Goal: Find specific page/section: Find specific page/section

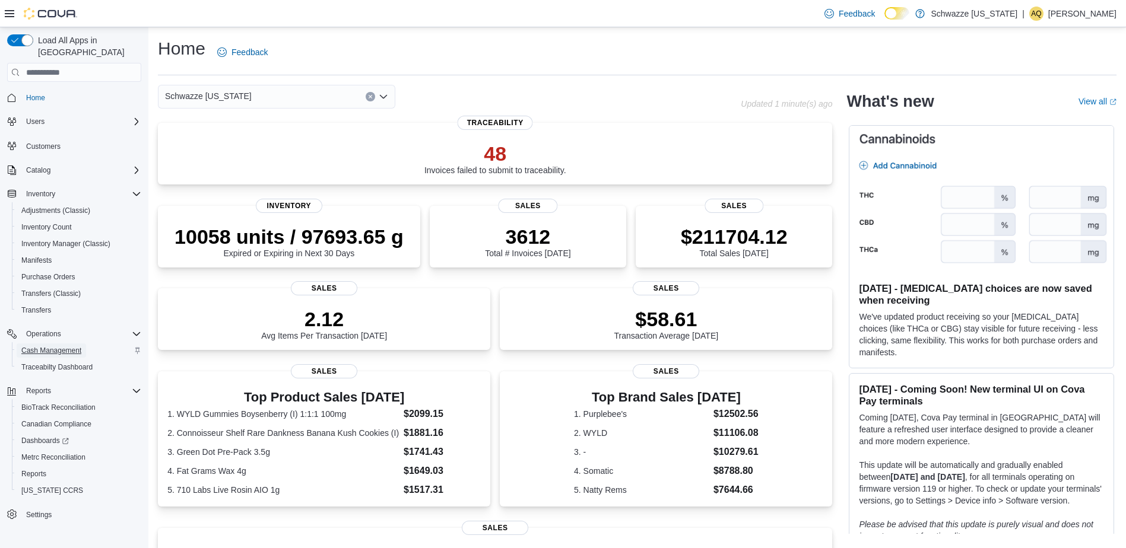
click at [52, 346] on span "Cash Management" at bounding box center [51, 350] width 60 height 9
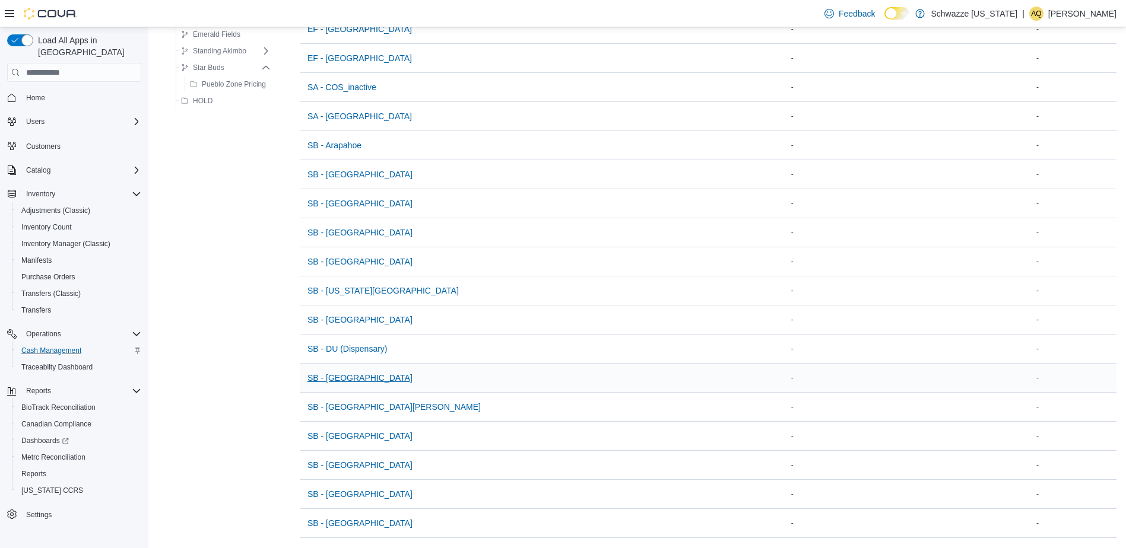
scroll to position [237, 0]
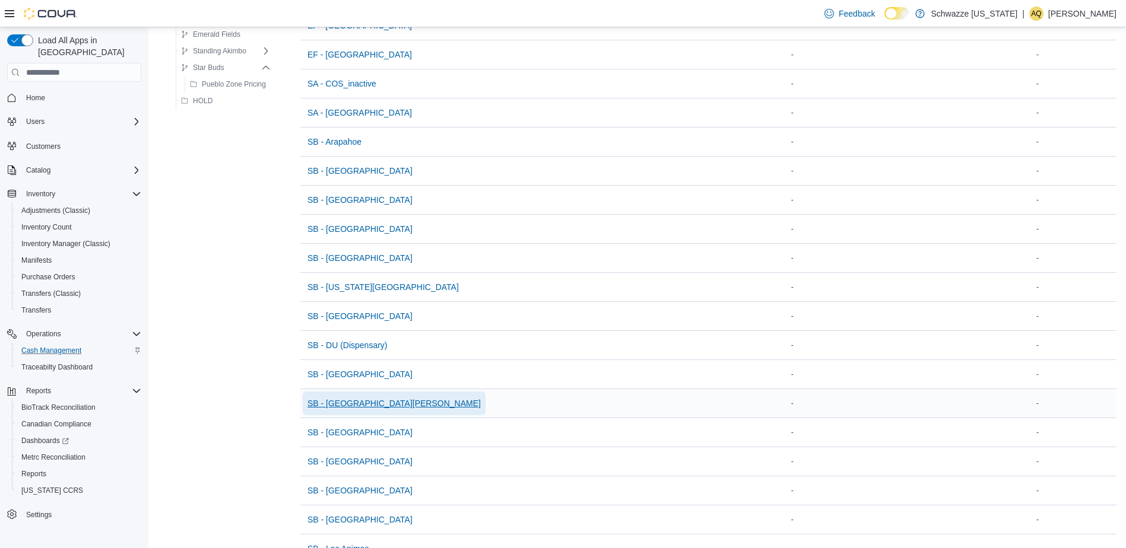
click at [347, 406] on span "SB - Fort Collins" at bounding box center [393, 404] width 173 height 12
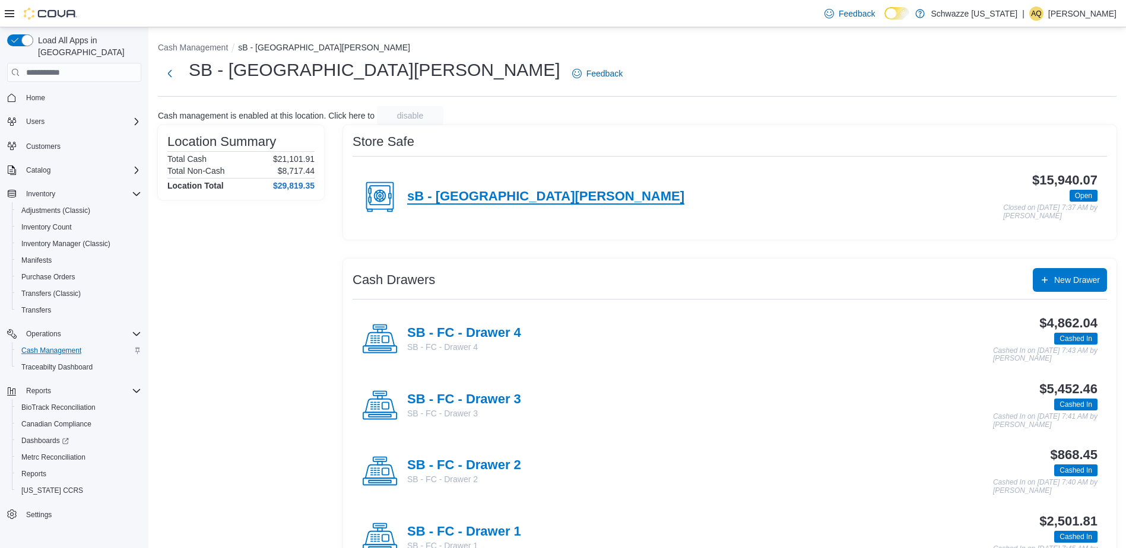
click at [482, 195] on h4 "sB - Fort Collins" at bounding box center [545, 196] width 277 height 15
